Goal: Task Accomplishment & Management: Use online tool/utility

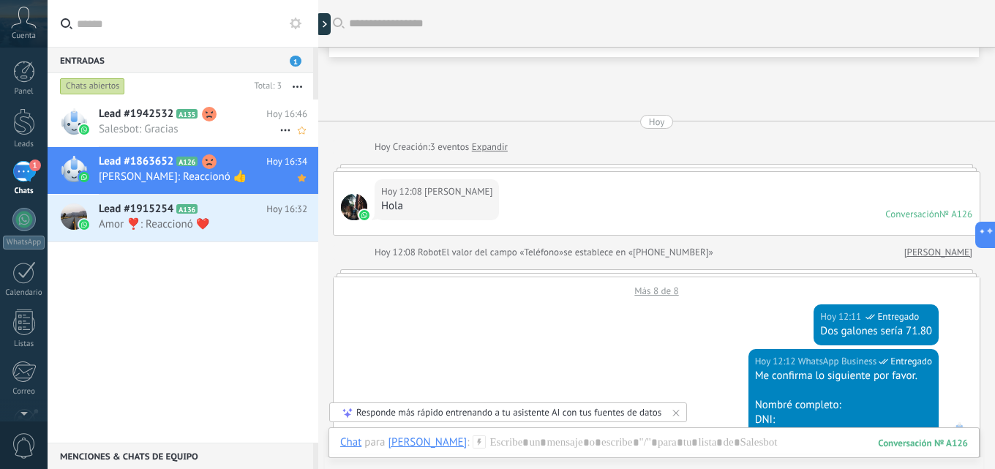
click at [237, 116] on h2 "Lead #1942532 A135" at bounding box center [183, 114] width 168 height 15
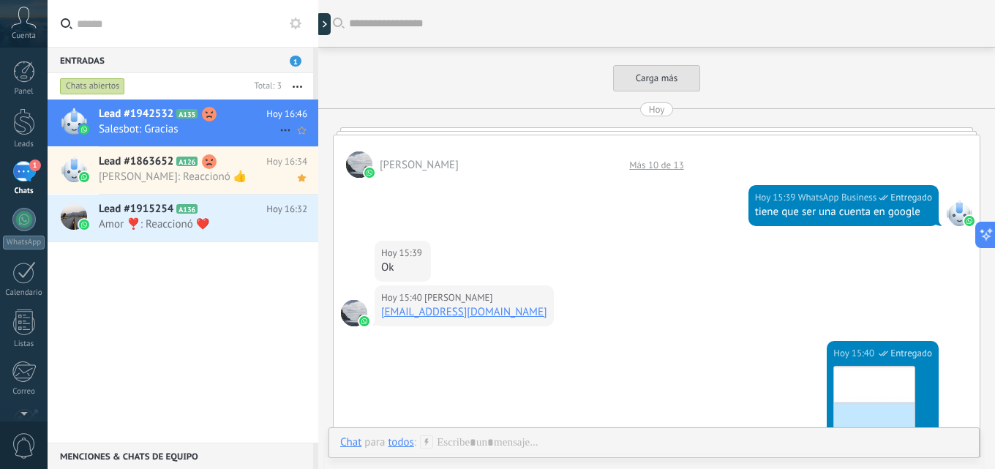
scroll to position [1346, 0]
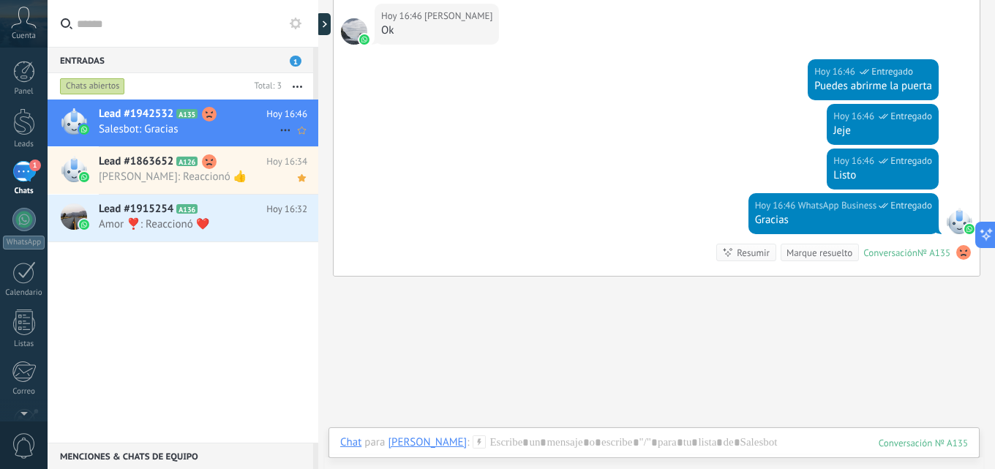
click at [277, 123] on icon at bounding box center [286, 130] width 18 height 18
click at [304, 140] on span "Conversación cerrada" at bounding box center [351, 137] width 100 height 29
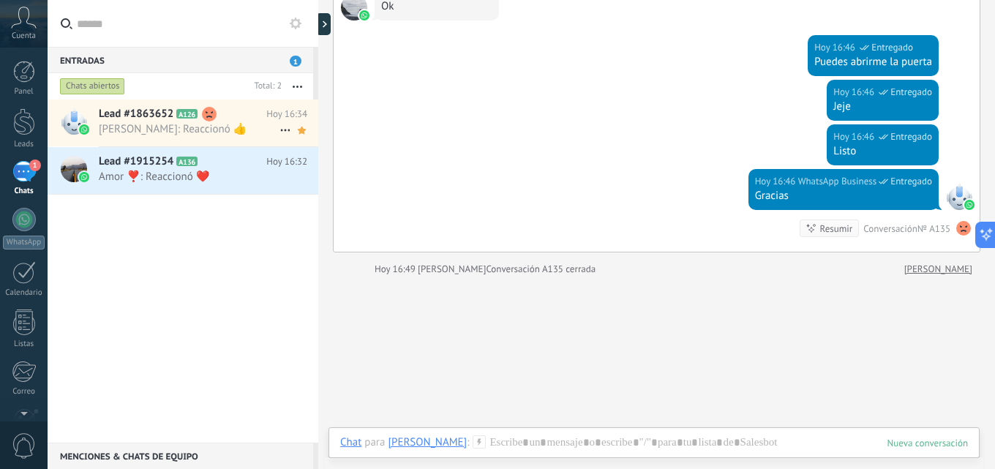
click at [260, 117] on h2 "Lead #1863652 A126" at bounding box center [183, 114] width 168 height 15
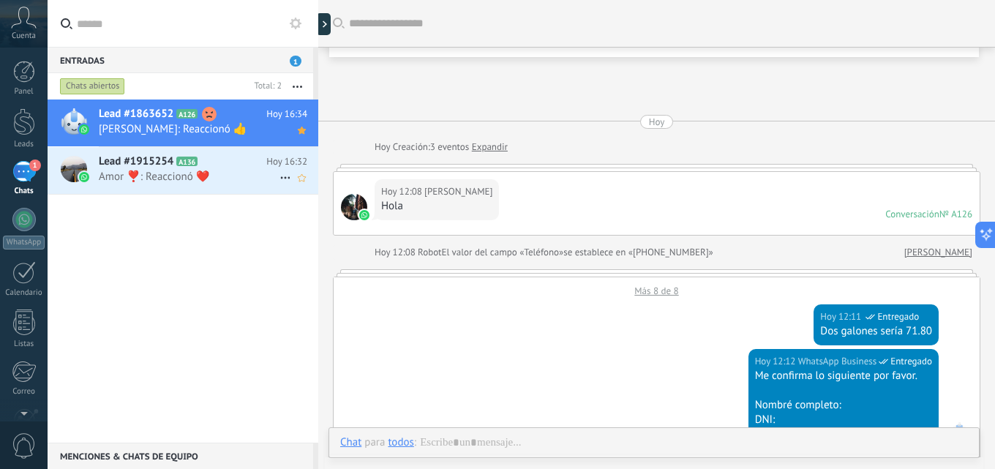
scroll to position [2393, 0]
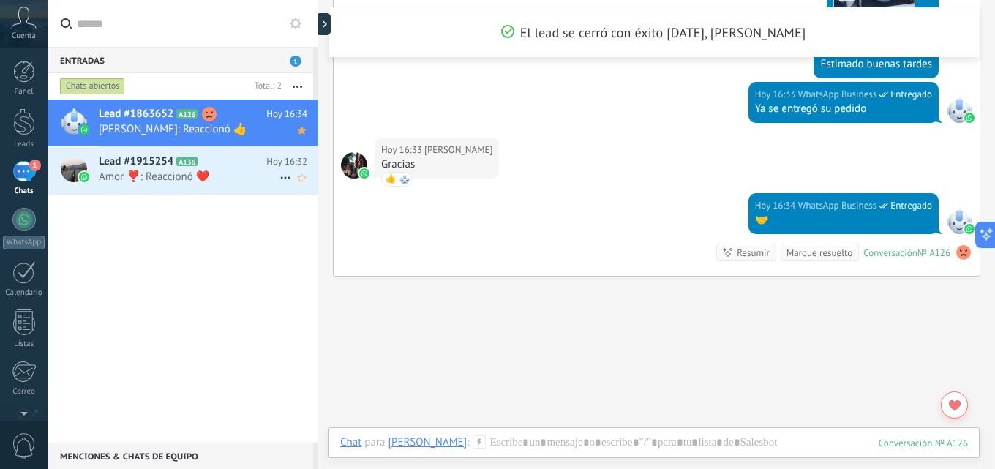
click at [244, 167] on h2 "Lead #1915254 A136" at bounding box center [183, 161] width 168 height 15
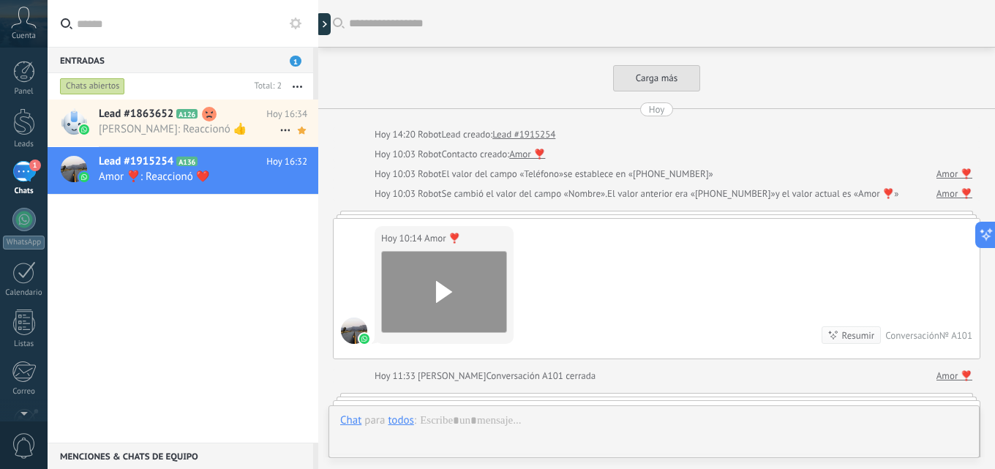
click at [247, 124] on span "[PERSON_NAME]: Reaccionó 👍" at bounding box center [189, 129] width 181 height 14
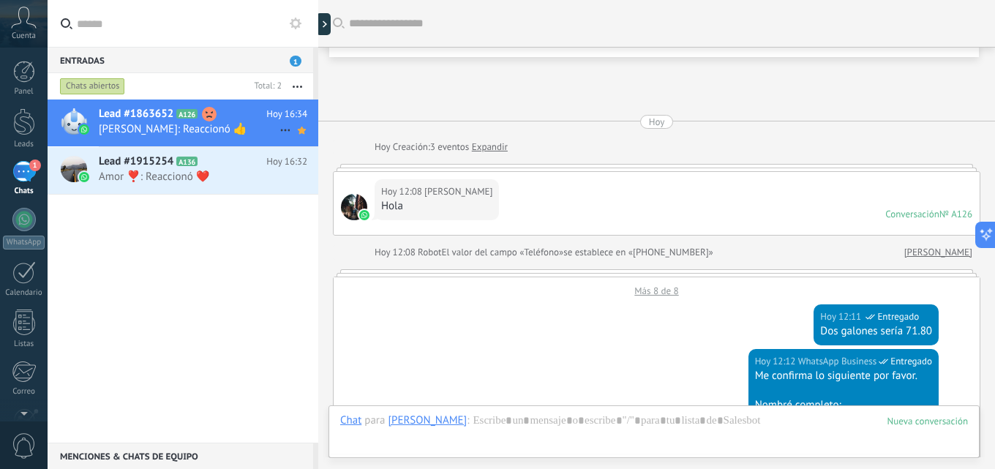
scroll to position [2456, 0]
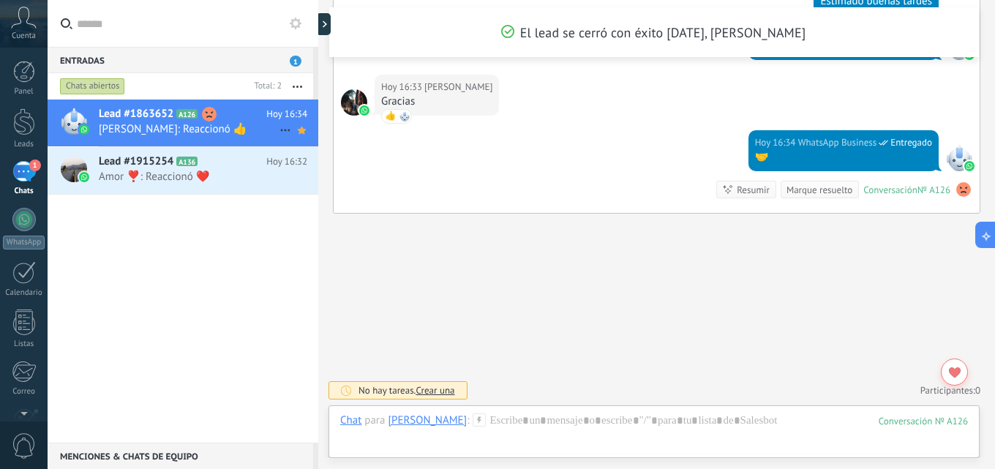
click at [278, 130] on icon at bounding box center [286, 130] width 18 height 18
click at [303, 143] on span "Conversación cerrada" at bounding box center [351, 137] width 100 height 29
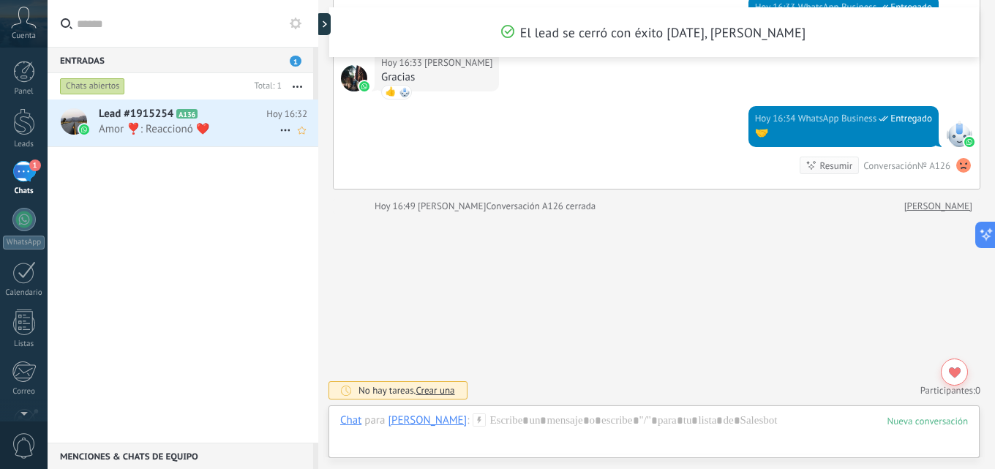
click at [242, 113] on h2 "Lead #1915254 A136" at bounding box center [183, 114] width 168 height 15
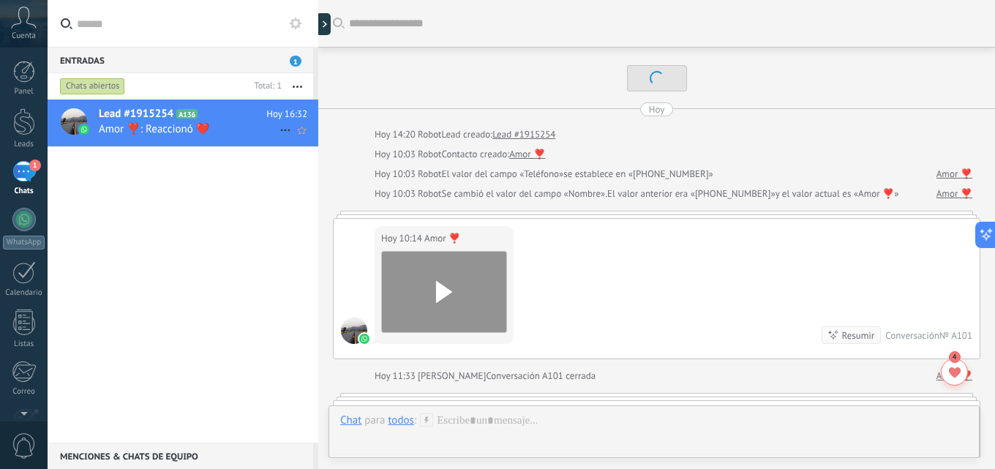
scroll to position [1742, 0]
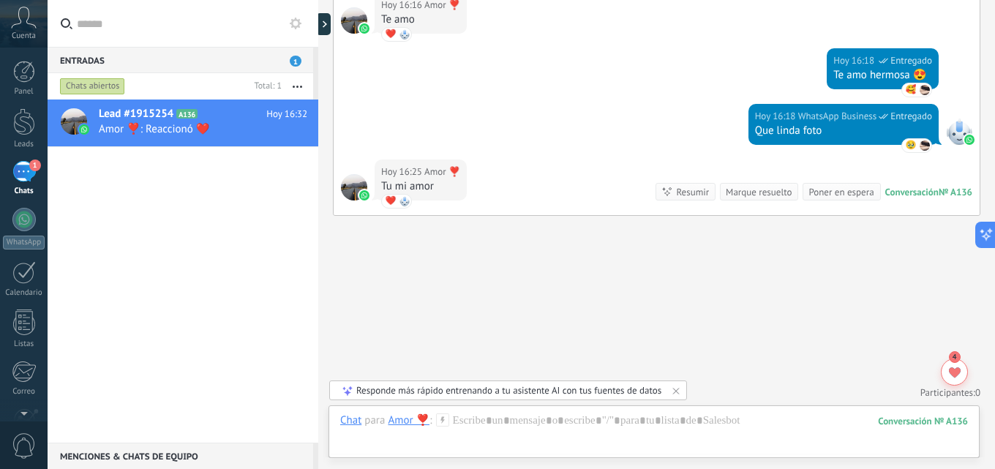
click at [298, 87] on use "button" at bounding box center [298, 87] width 10 height 2
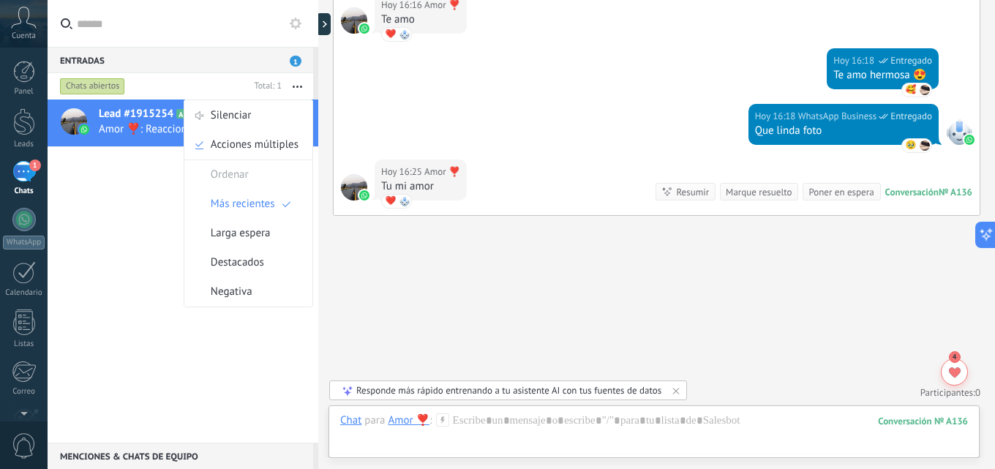
click at [121, 244] on div "Lead #1915254 A136 Hoy 16:32 Amor ❣️: Reaccionó ❤️" at bounding box center [183, 271] width 271 height 343
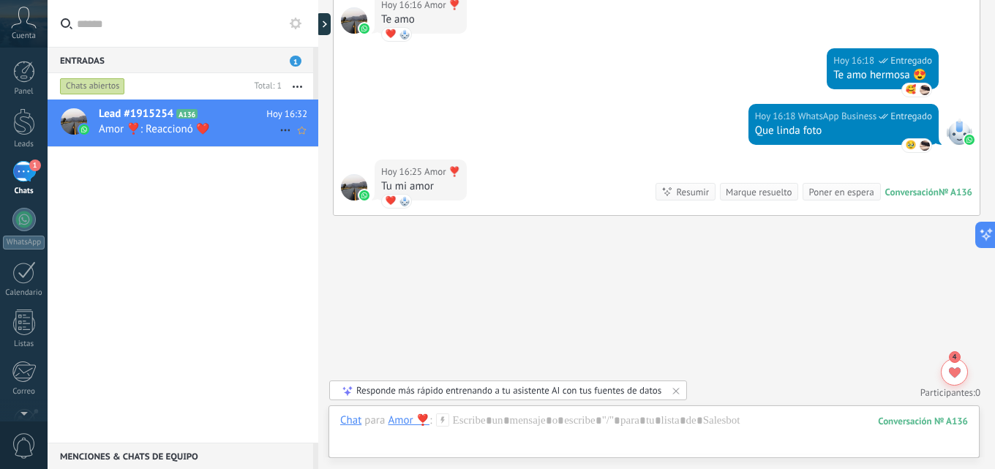
click at [277, 132] on icon at bounding box center [286, 130] width 18 height 18
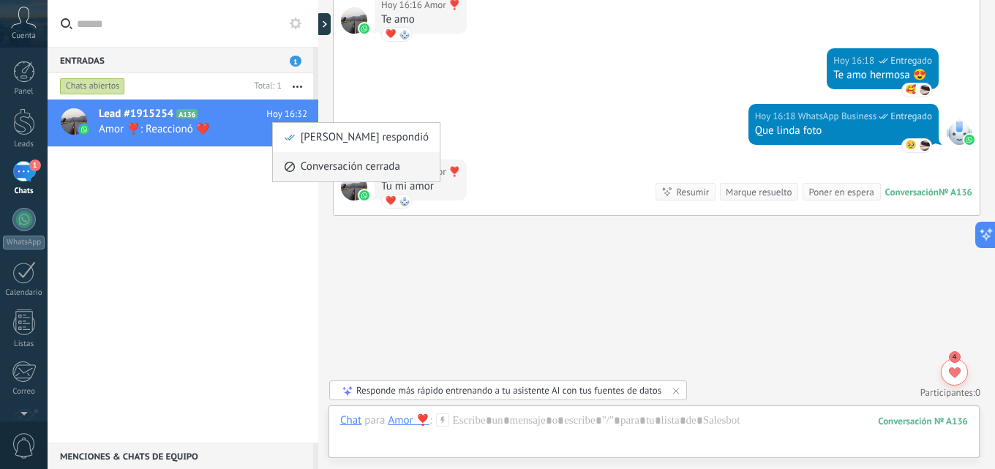
click at [285, 166] on icon at bounding box center [290, 167] width 10 height 10
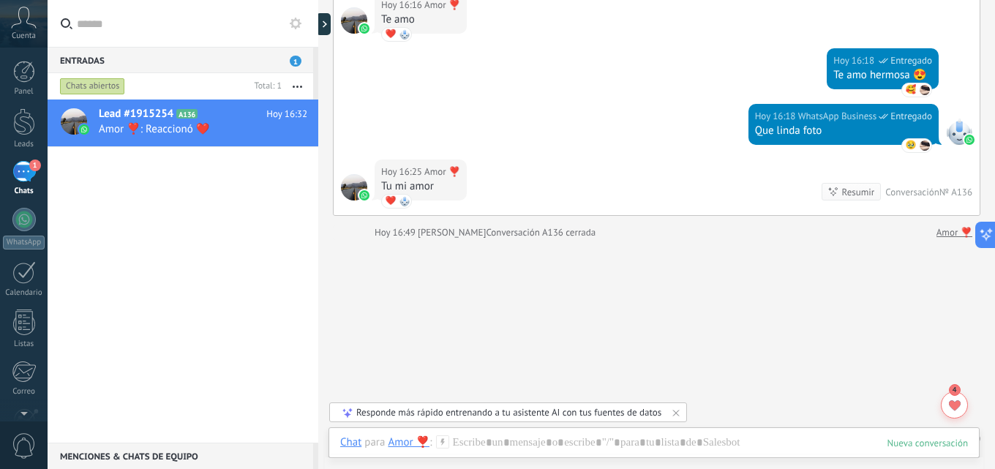
scroll to position [1766, 0]
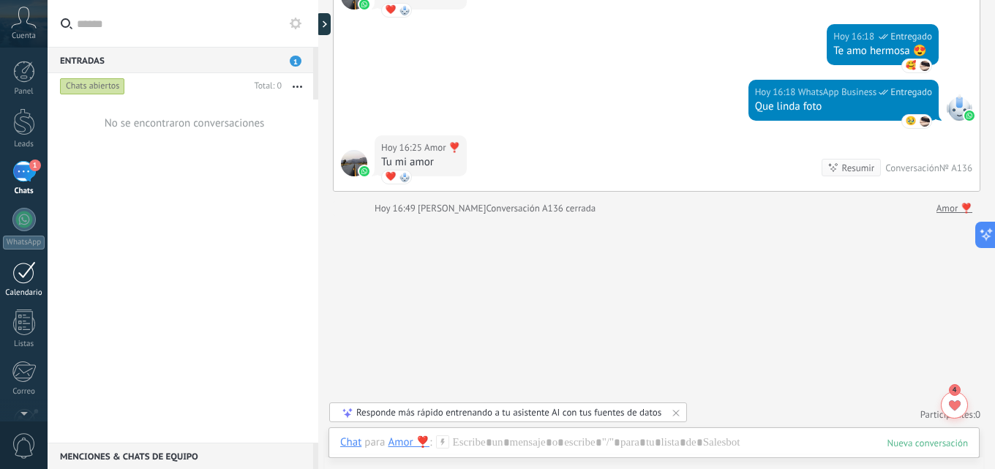
click at [35, 293] on div "Calendario" at bounding box center [24, 293] width 42 height 10
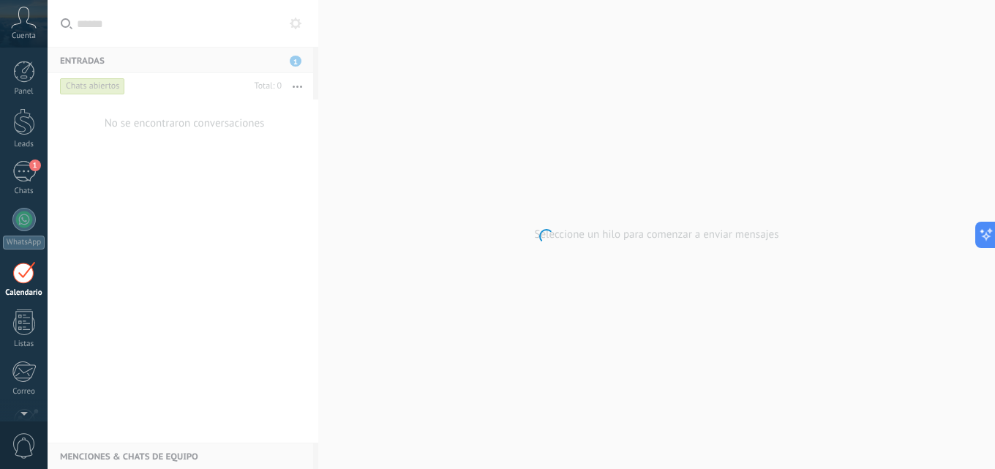
scroll to position [42, 0]
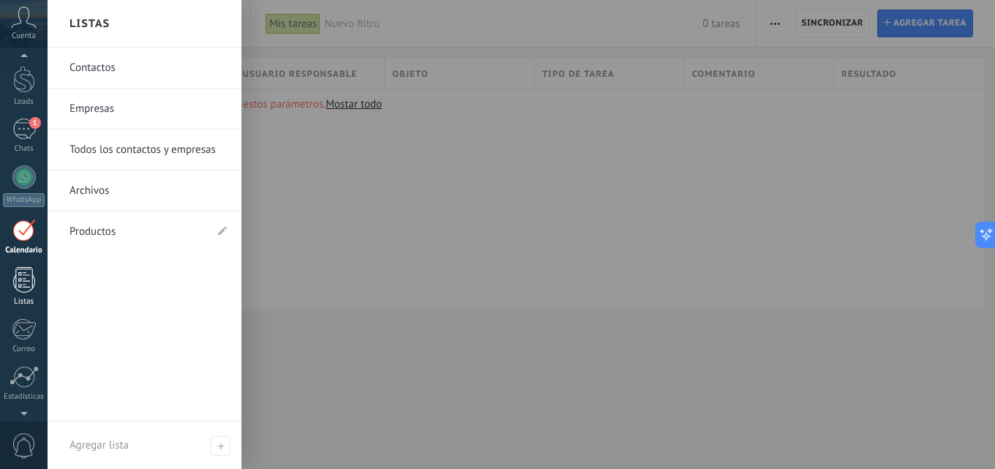
click at [31, 298] on div "Listas" at bounding box center [24, 302] width 42 height 10
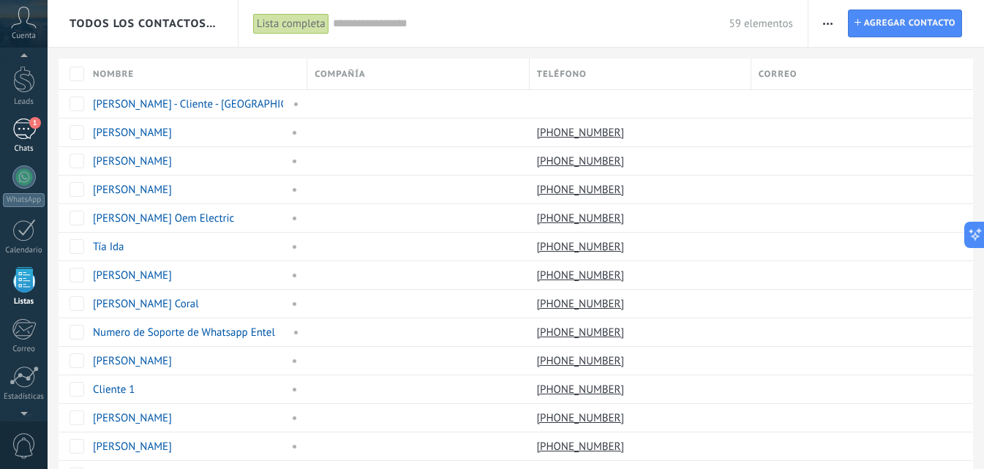
click at [32, 141] on link "1 Chats" at bounding box center [24, 136] width 48 height 35
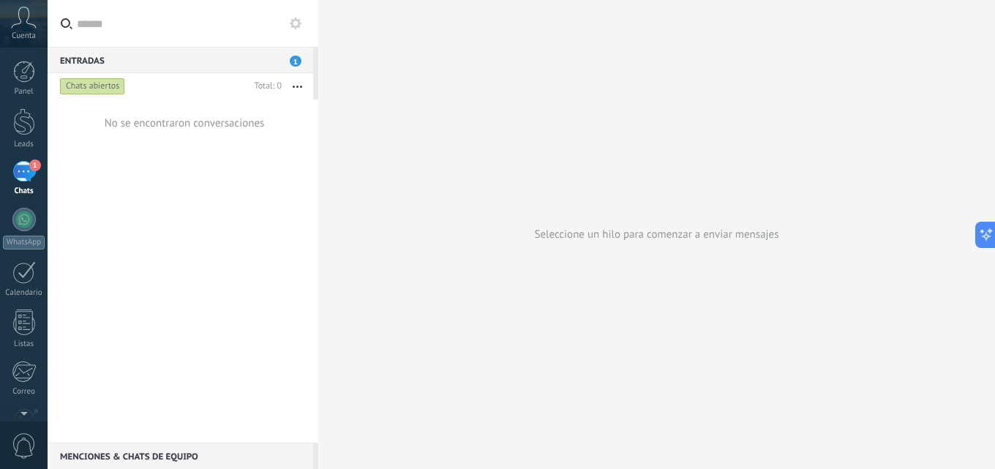
click at [295, 58] on span "1" at bounding box center [296, 61] width 12 height 11
click at [8, 29] on div "Cuenta" at bounding box center [24, 24] width 48 height 48
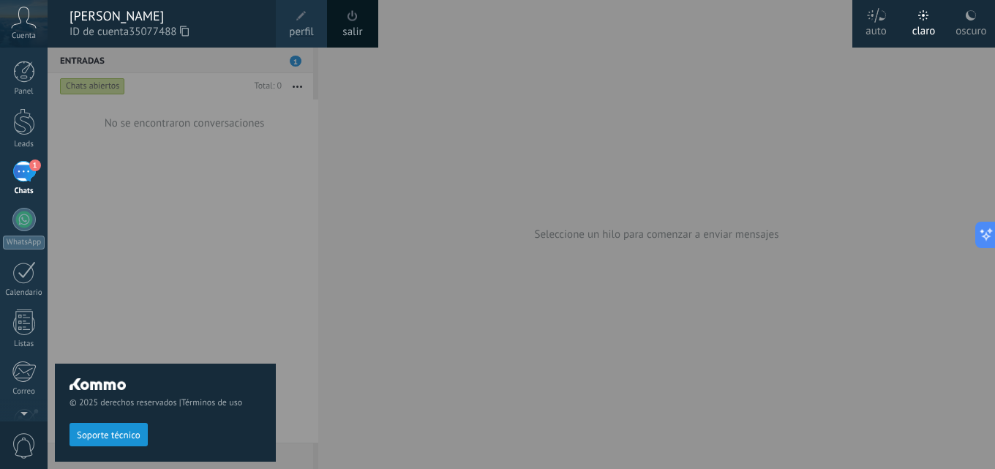
click at [187, 10] on div "[PERSON_NAME]" at bounding box center [166, 16] width 192 height 16
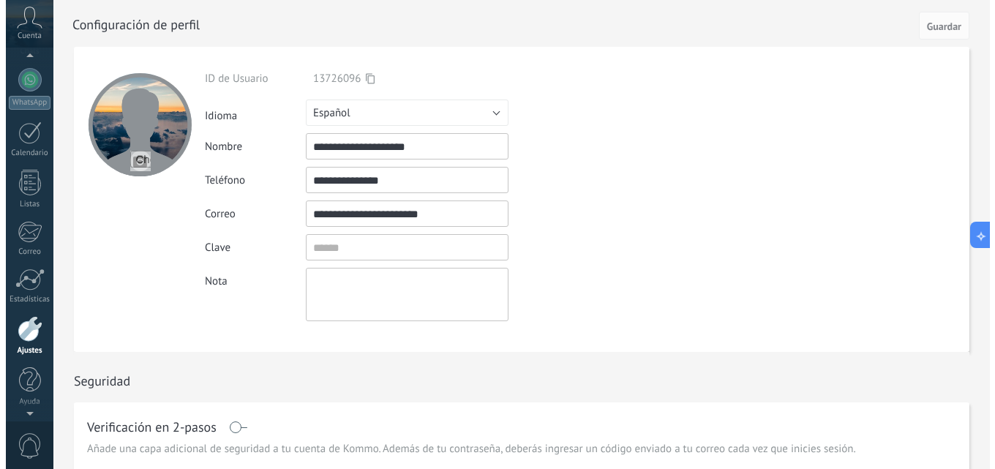
scroll to position [100, 0]
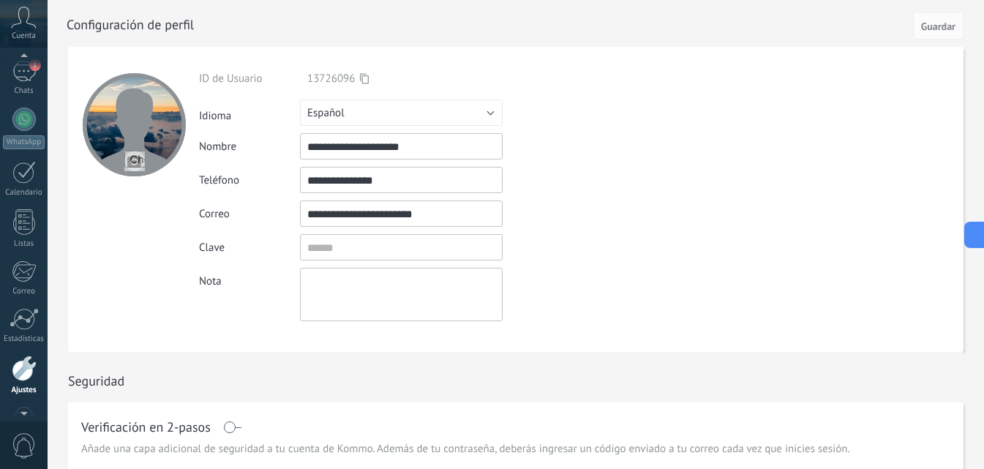
click at [24, 28] on icon at bounding box center [24, 18] width 26 height 22
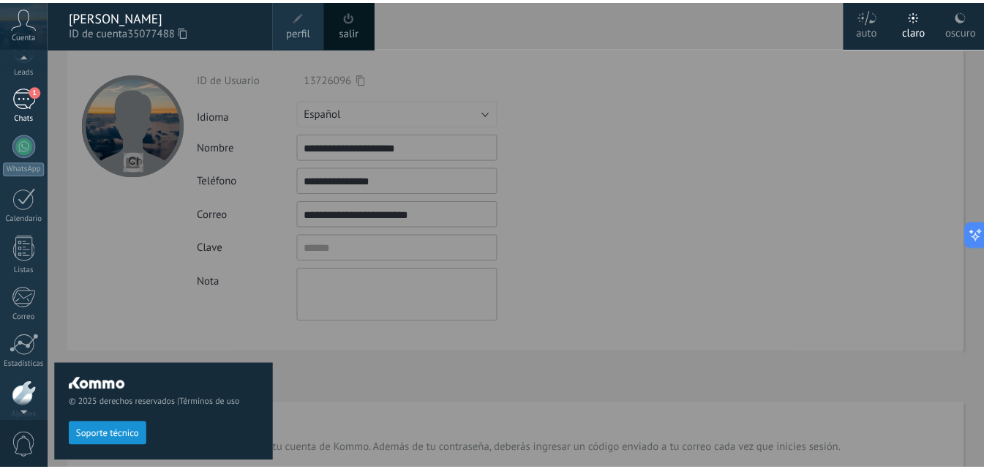
scroll to position [0, 0]
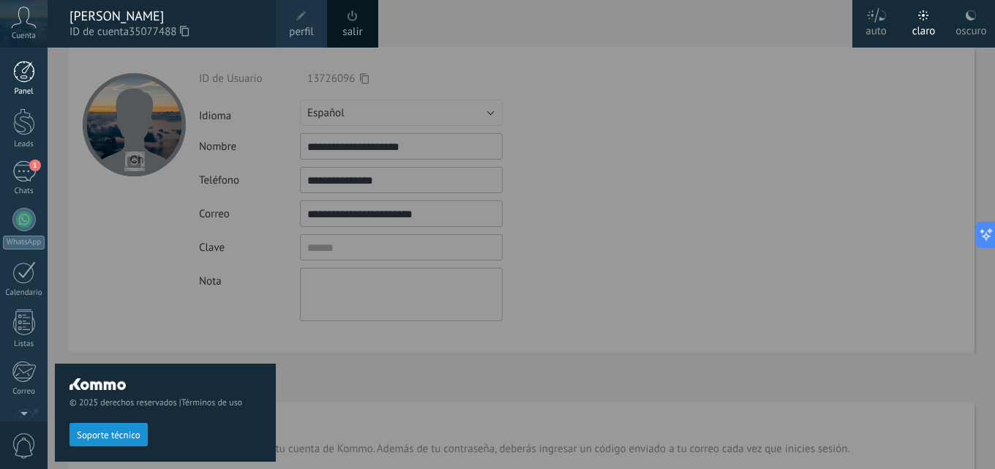
click at [29, 76] on div at bounding box center [24, 72] width 22 height 22
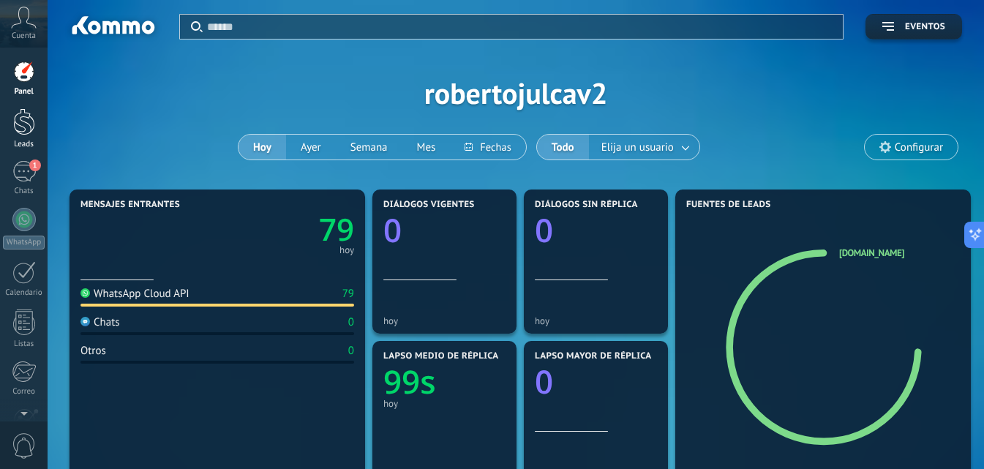
click at [22, 132] on div at bounding box center [24, 121] width 22 height 27
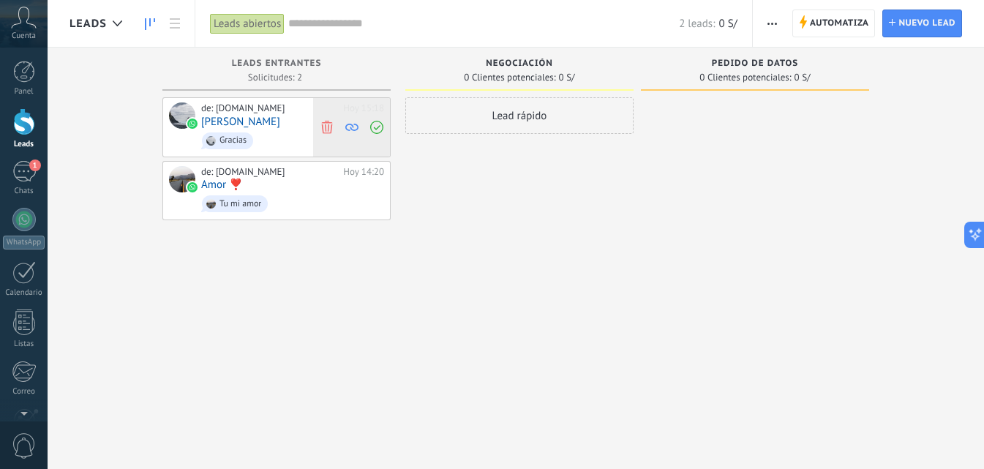
click at [331, 124] on icon at bounding box center [326, 126] width 13 height 13
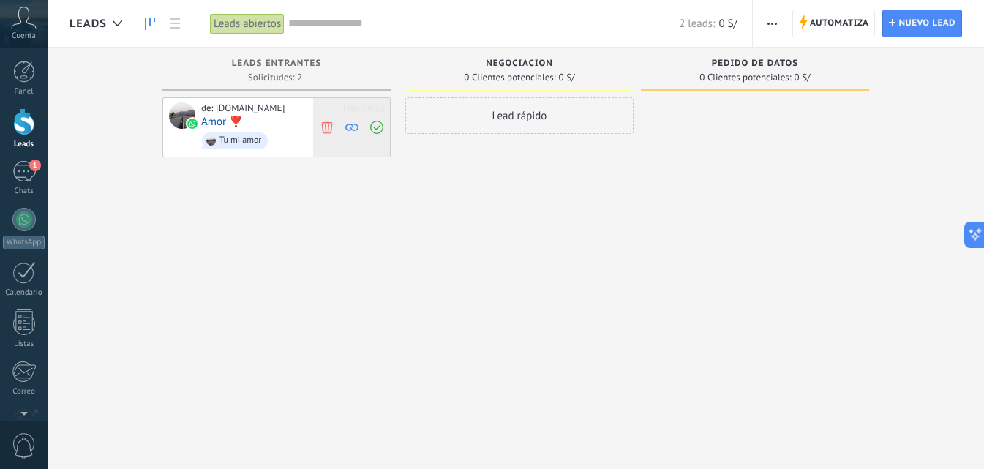
click at [330, 121] on icon at bounding box center [326, 126] width 13 height 13
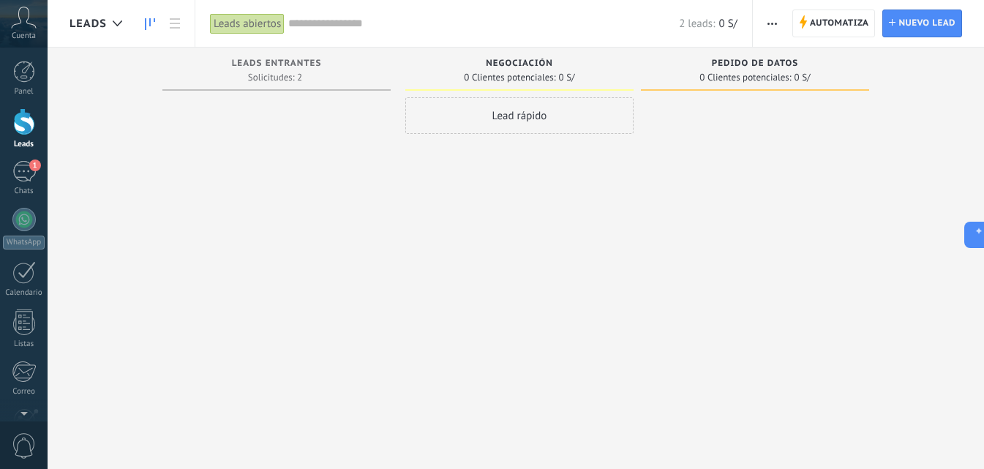
click at [30, 38] on span "Cuenta" at bounding box center [24, 36] width 24 height 10
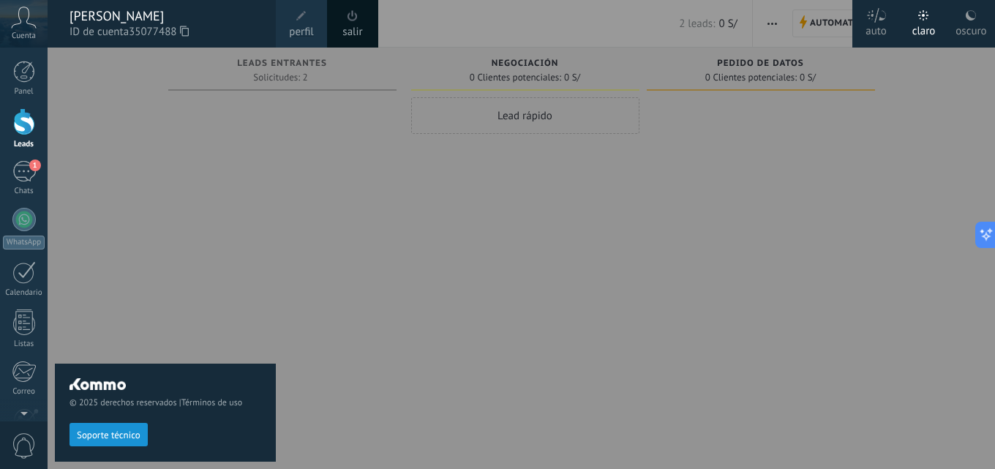
click at [122, 15] on div "[PERSON_NAME]" at bounding box center [166, 16] width 192 height 16
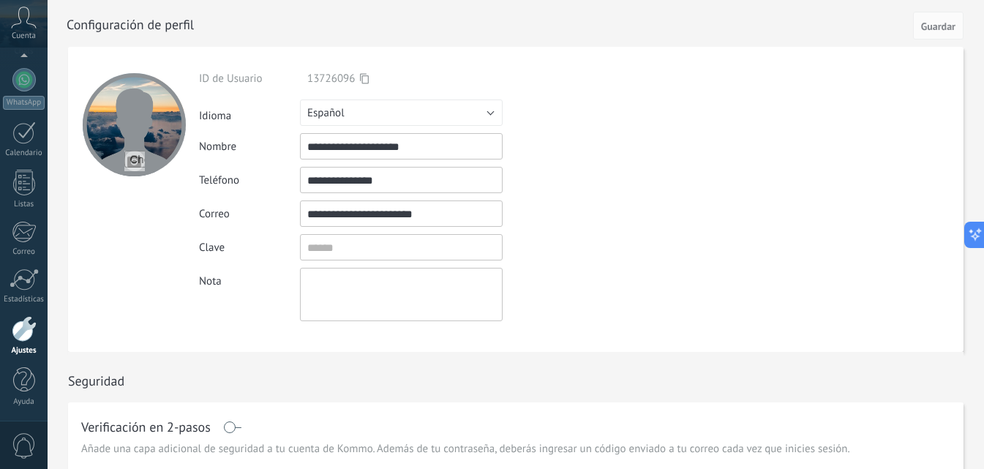
scroll to position [469, 0]
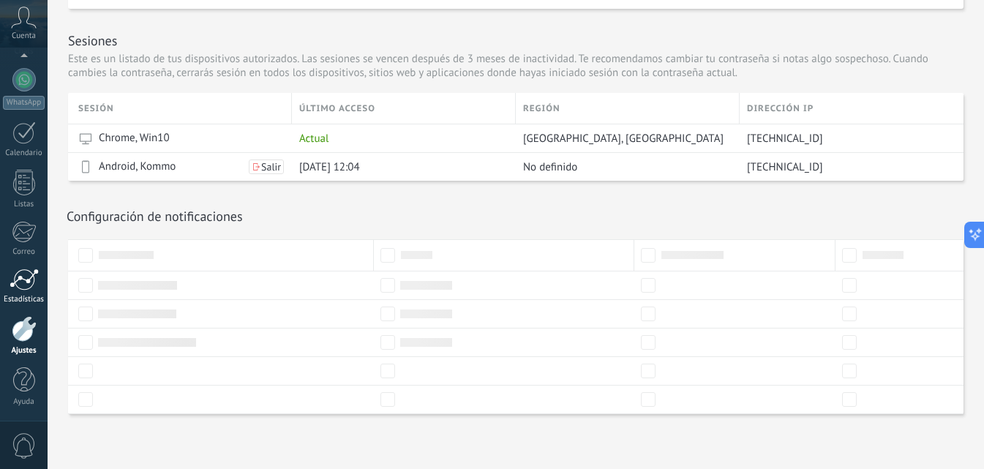
click at [29, 289] on div at bounding box center [24, 280] width 29 height 22
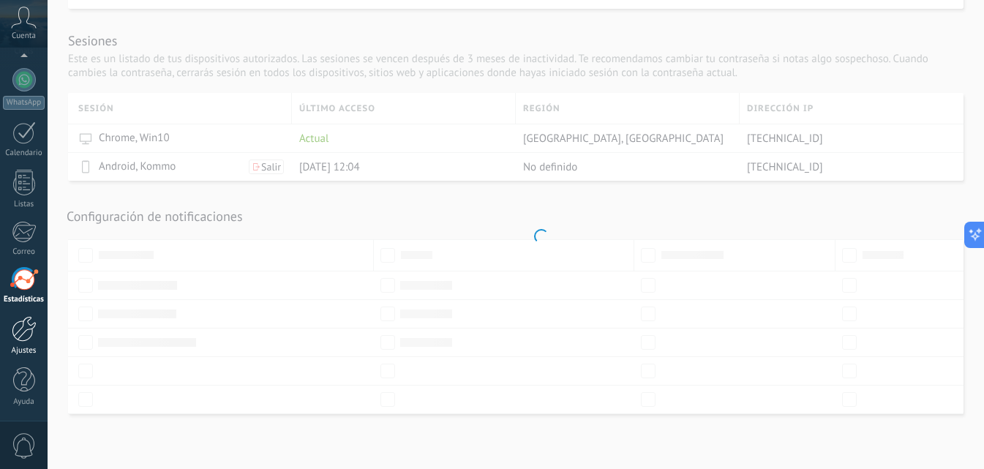
click at [28, 347] on div "Ajustes" at bounding box center [24, 351] width 42 height 10
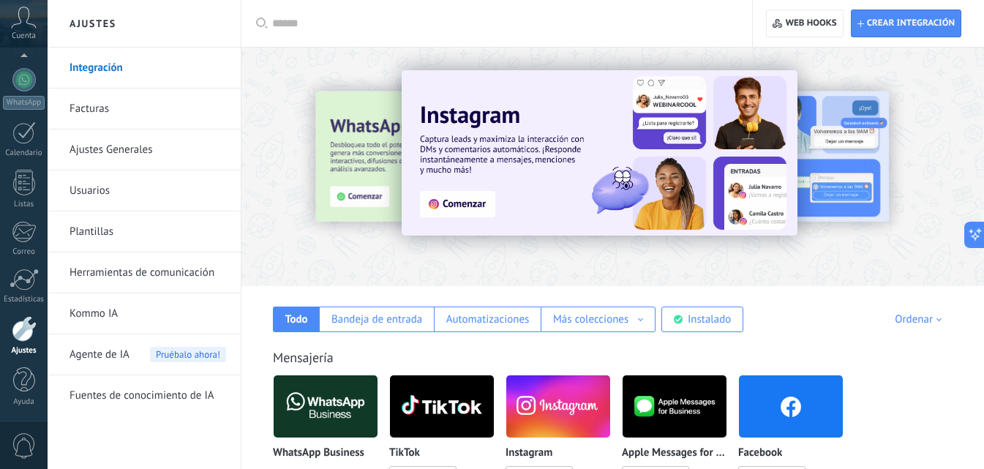
click at [362, 418] on img at bounding box center [326, 406] width 104 height 71
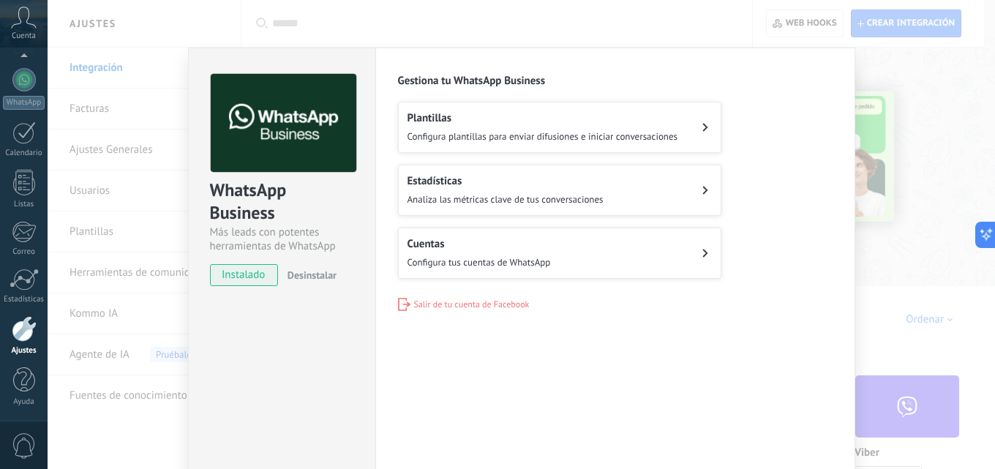
click at [520, 258] on span "Configura tus cuentas de WhatsApp" at bounding box center [479, 262] width 143 height 12
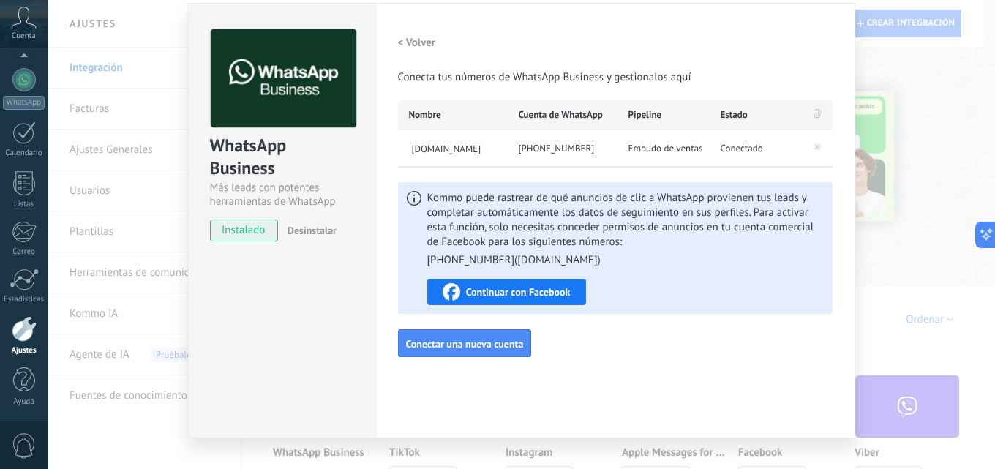
scroll to position [69, 0]
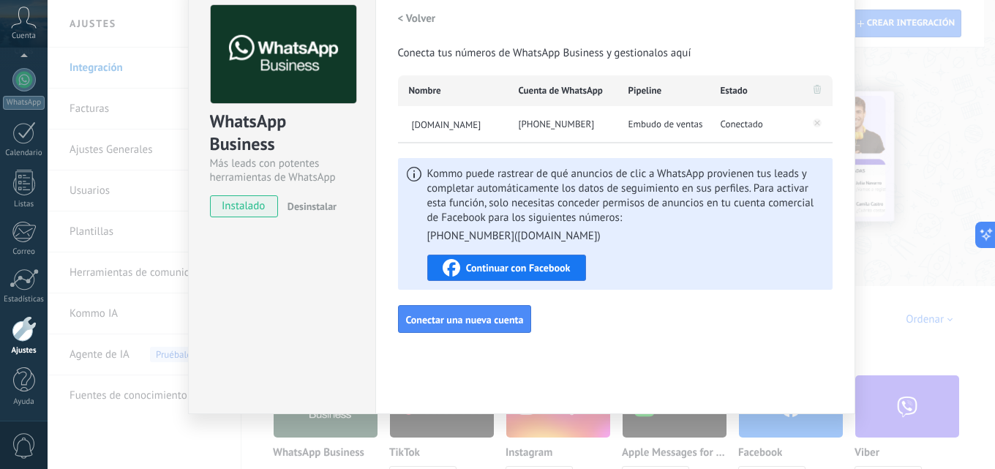
click at [472, 301] on div "< Volver Conecta tus números de WhatsApp Business y gestionalos aquí Nombre Cue…" at bounding box center [615, 169] width 435 height 328
click at [476, 309] on button "Conectar una nueva cuenta" at bounding box center [465, 319] width 134 height 28
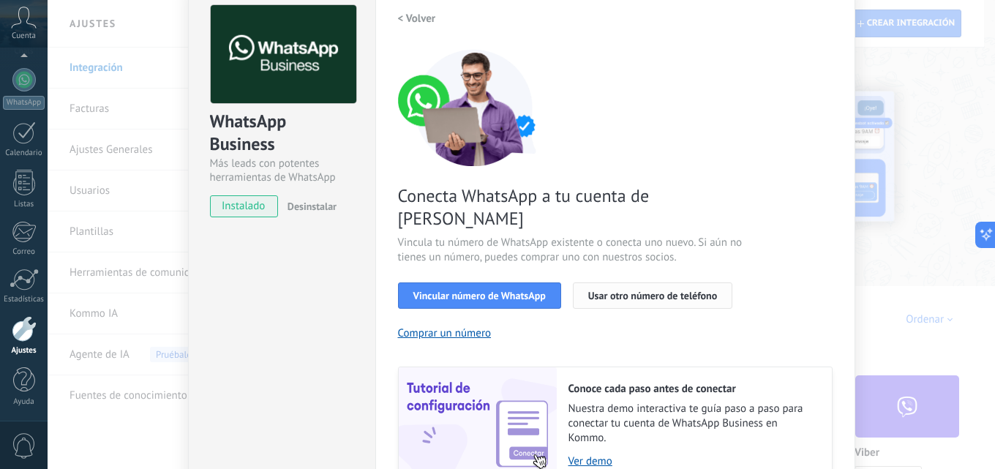
click at [589, 290] on span "Usar otro número de teléfono" at bounding box center [652, 295] width 129 height 10
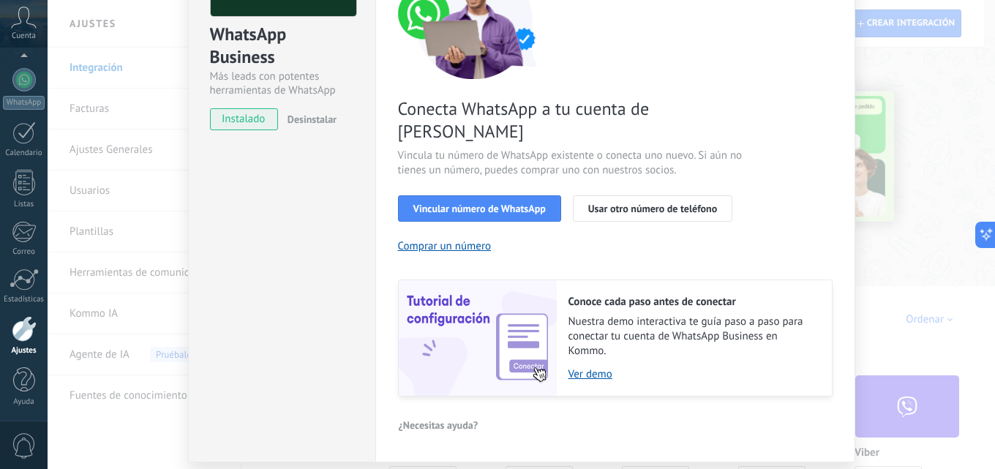
scroll to position [181, 0]
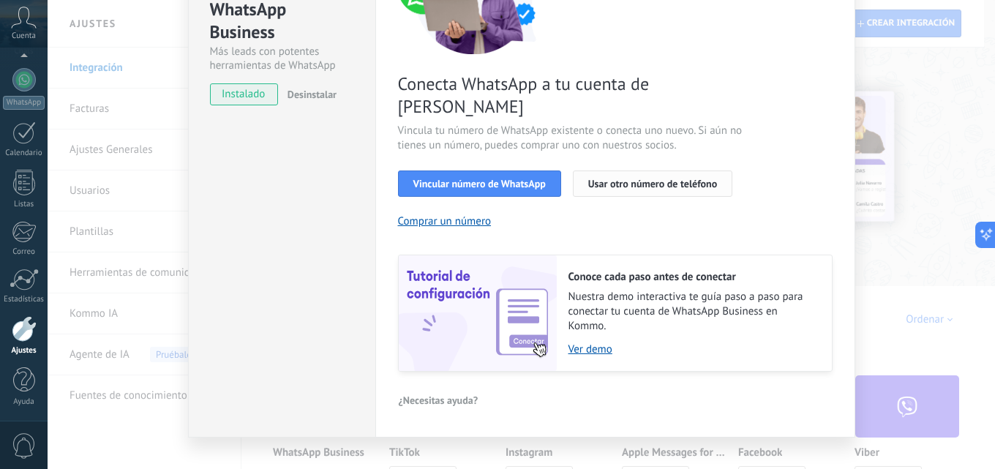
click at [631, 179] on span "Usar otro número de teléfono" at bounding box center [652, 184] width 129 height 10
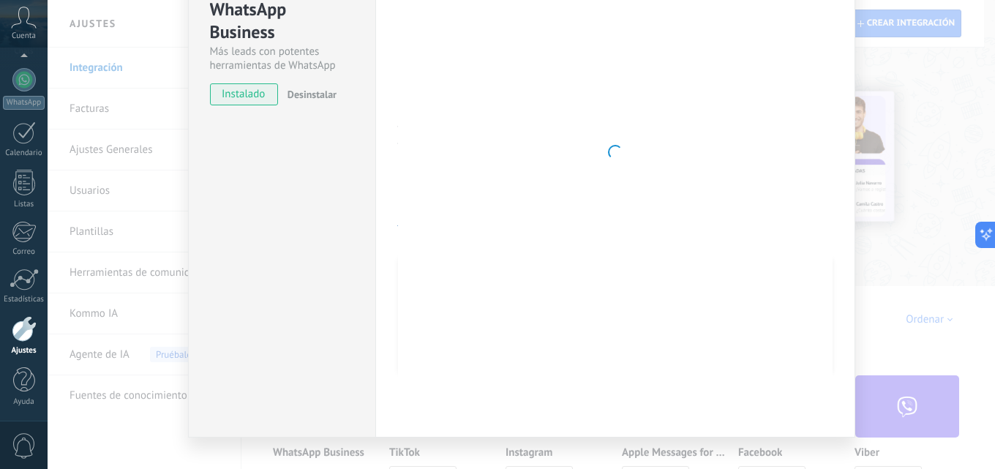
scroll to position [0, 0]
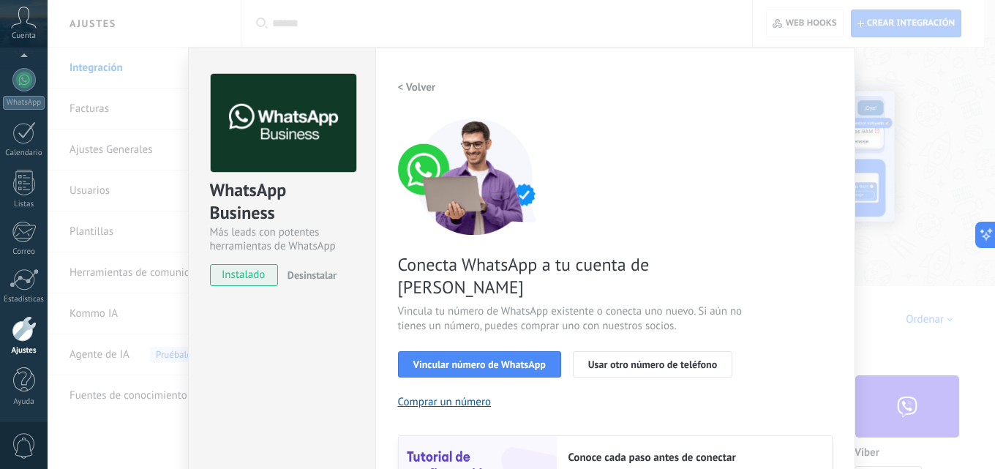
click at [664, 143] on div "Conecta WhatsApp a tu cuenta de Kommo Vincula tu número de WhatsApp existente o…" at bounding box center [615, 335] width 435 height 435
